Goal: Check status: Check status

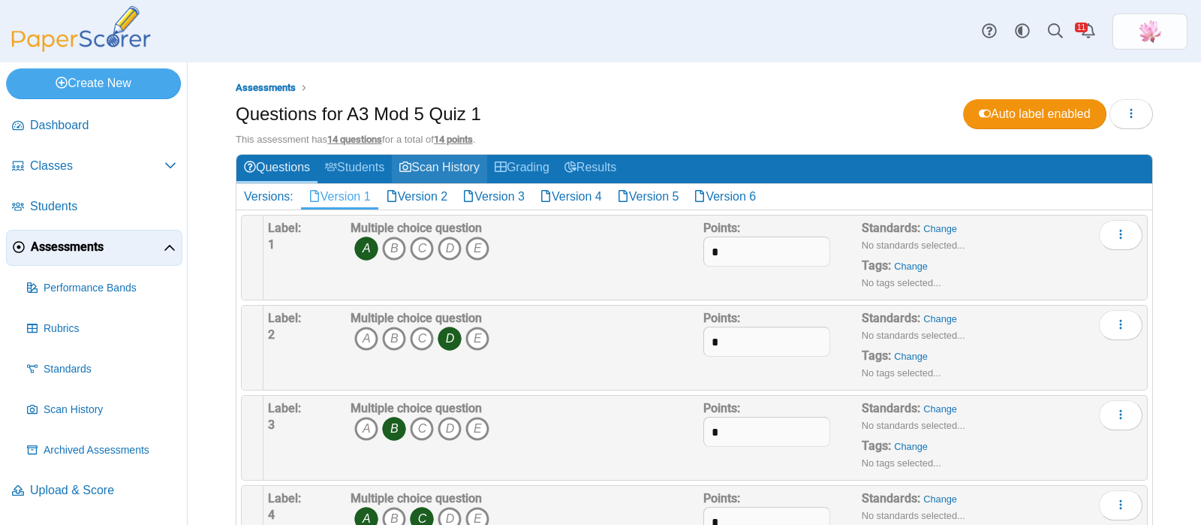
click at [426, 177] on link "Scan History" at bounding box center [439, 169] width 95 height 28
click at [501, 195] on link "Version 3" at bounding box center [493, 197] width 77 height 26
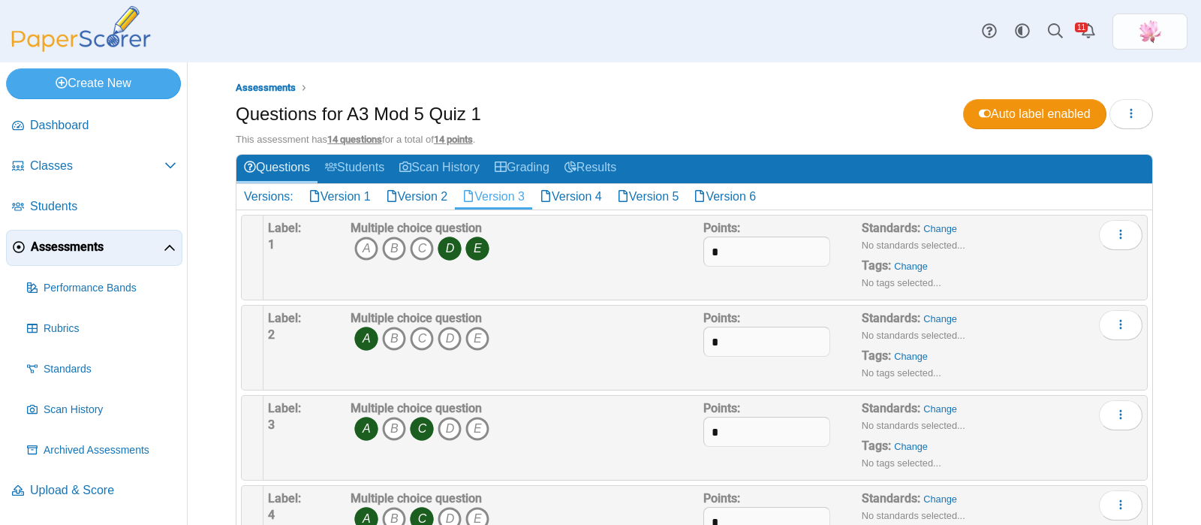
click at [503, 185] on link "Version 3" at bounding box center [493, 197] width 77 height 26
click at [585, 192] on link "Version 4" at bounding box center [570, 197] width 77 height 26
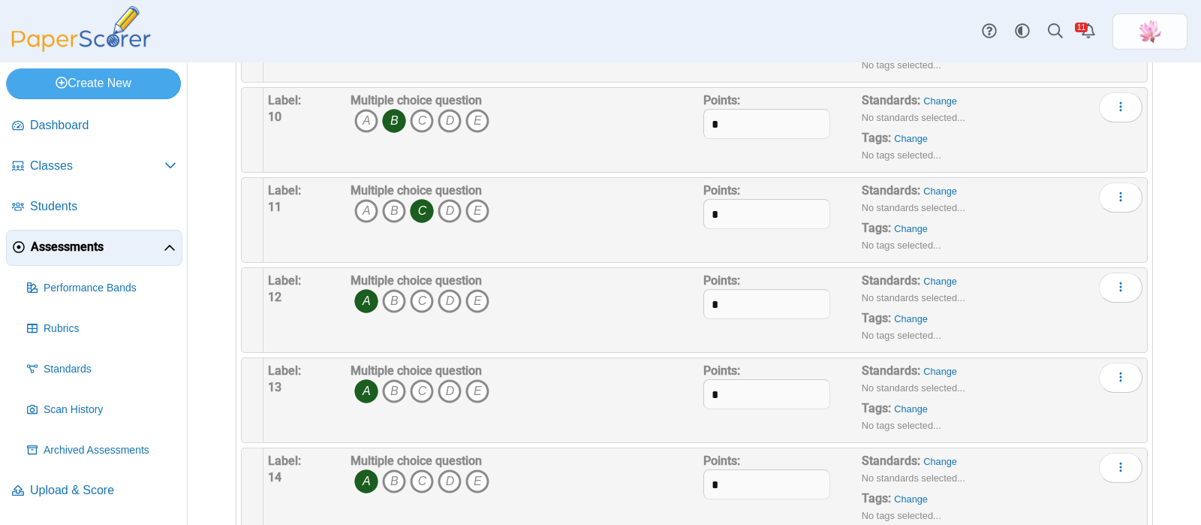
scroll to position [976, 0]
